Goal: Find specific page/section: Find specific page/section

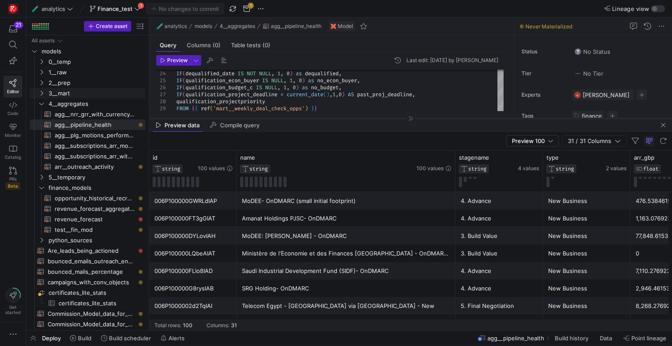
drag, startPoint x: 310, startPoint y: 119, endPoint x: 308, endPoint y: 164, distance: 46.0
click at [308, 119] on div at bounding box center [410, 118] width 523 height 0
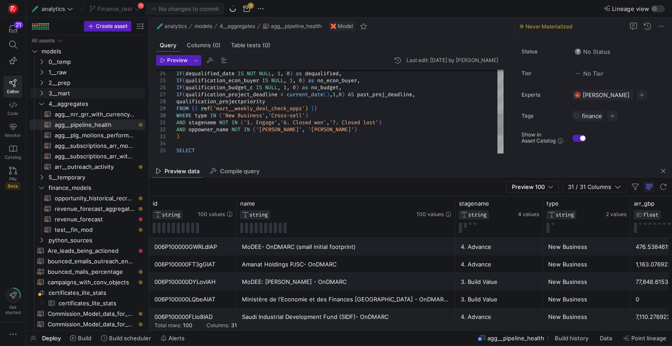
click at [466, 126] on div "push_count_future_date , IF ( dequalified_date IS NOT NULL , 1 , 0 ) as dequali…" at bounding box center [339, 63] width 327 height 322
click at [40, 94] on icon "Press SPACE to select this row." at bounding box center [41, 93] width 6 height 5
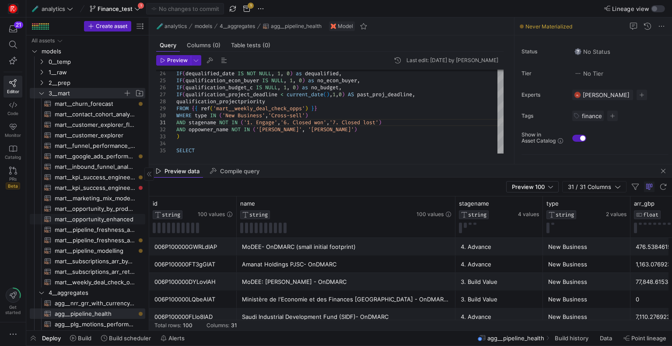
click at [101, 219] on span "mart__opportunity_enhanced​​​​​​​​​​" at bounding box center [95, 219] width 80 height 10
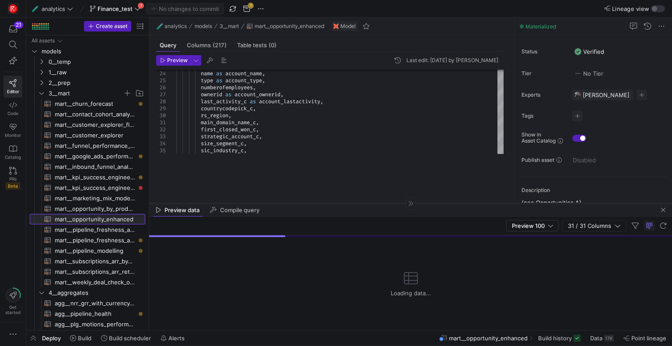
drag, startPoint x: 325, startPoint y: 164, endPoint x: 327, endPoint y: 239, distance: 74.8
click at [327, 203] on div at bounding box center [410, 203] width 523 height 0
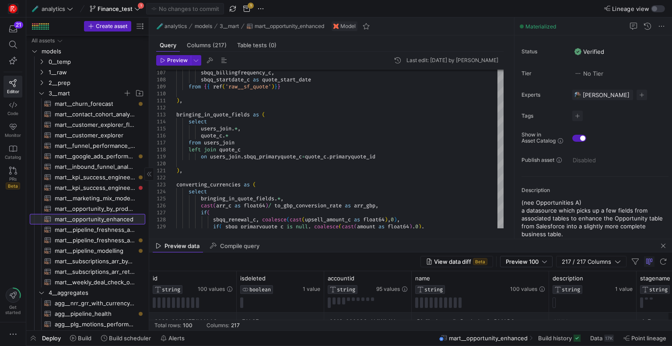
scroll to position [189, 0]
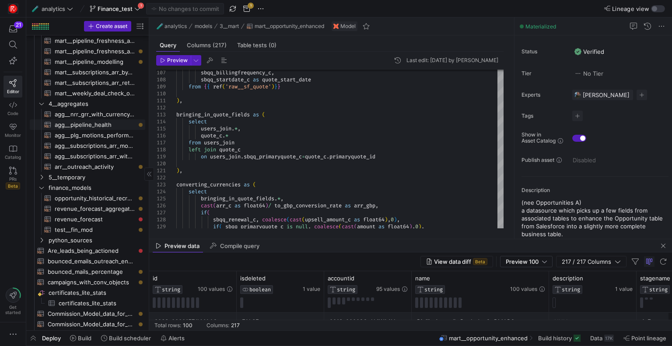
click at [86, 126] on span "agg__pipeline_health​​​​​​​​​​" at bounding box center [95, 125] width 80 height 10
type textarea "WITH opps as ( SELECT id, name, stagename, type, arr_gbp, oppowner_name, foreca…"
